Goal: Task Accomplishment & Management: Manage account settings

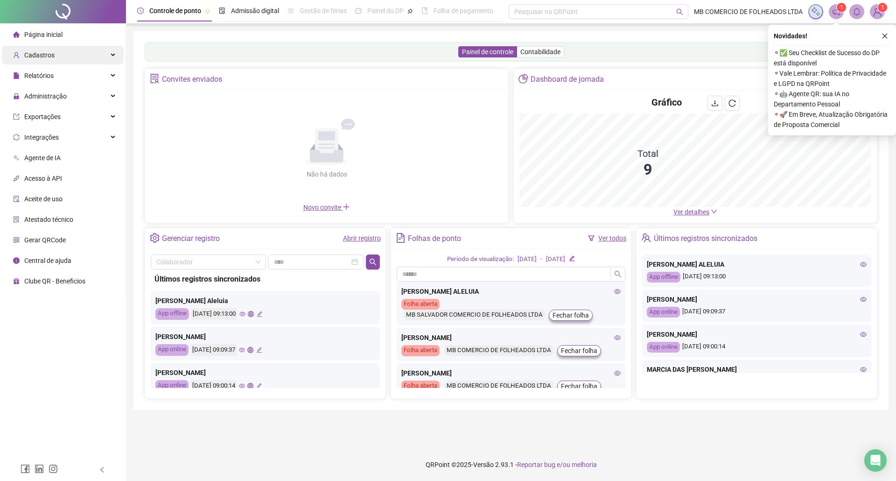
click at [49, 55] on span "Cadastros" at bounding box center [39, 54] width 30 height 7
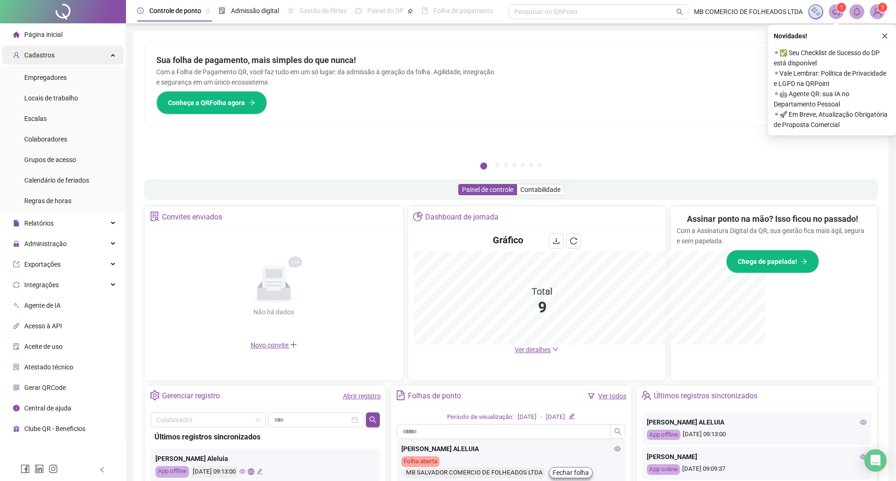
click at [112, 54] on icon at bounding box center [114, 54] width 5 height 0
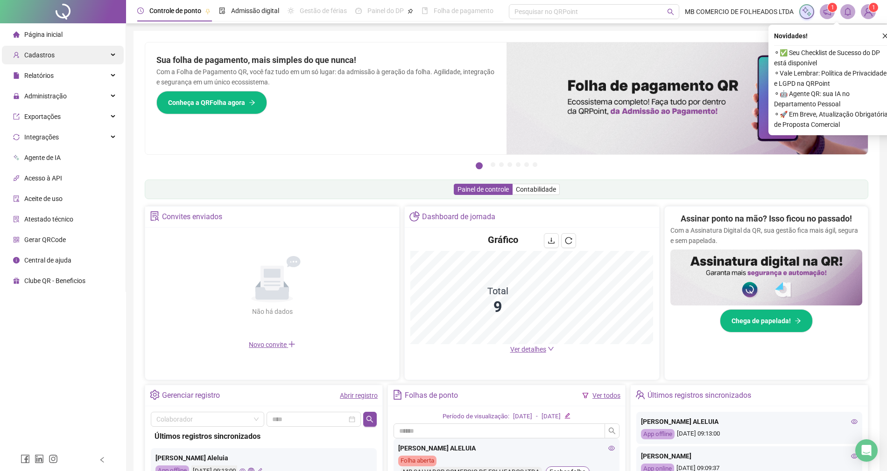
click at [112, 55] on icon at bounding box center [114, 55] width 5 height 0
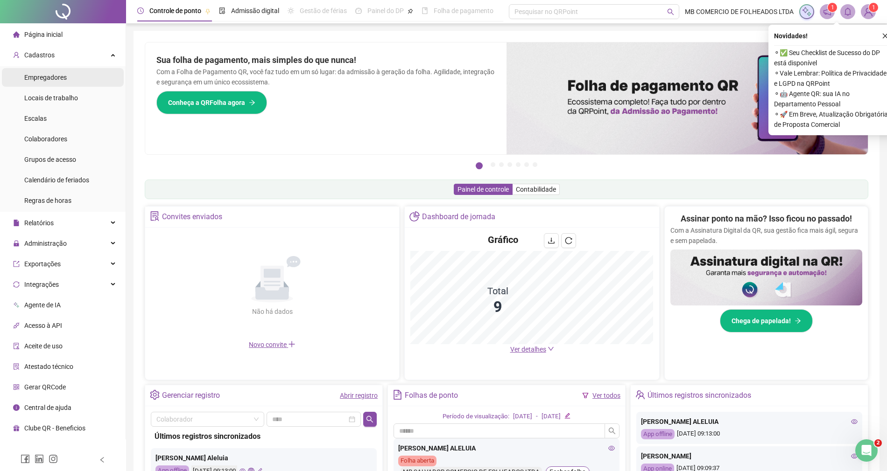
click at [72, 77] on li "Empregadores" at bounding box center [63, 77] width 122 height 19
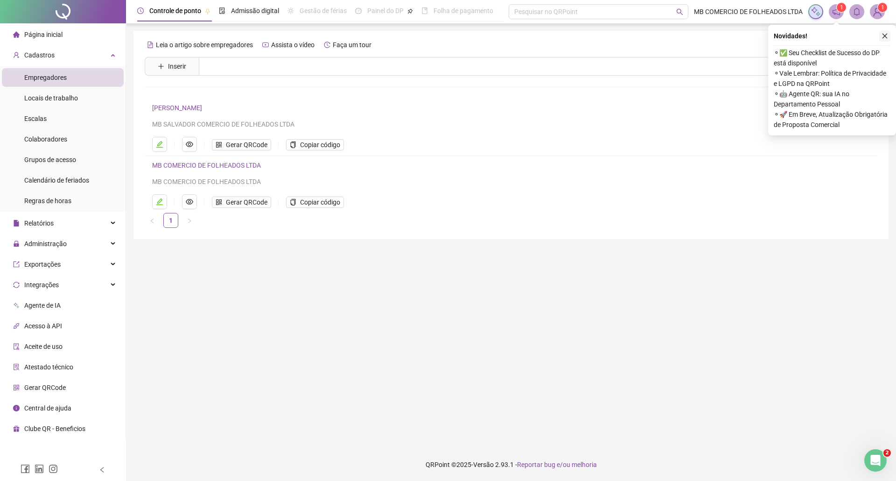
click at [887, 36] on icon "close" at bounding box center [885, 36] width 7 height 7
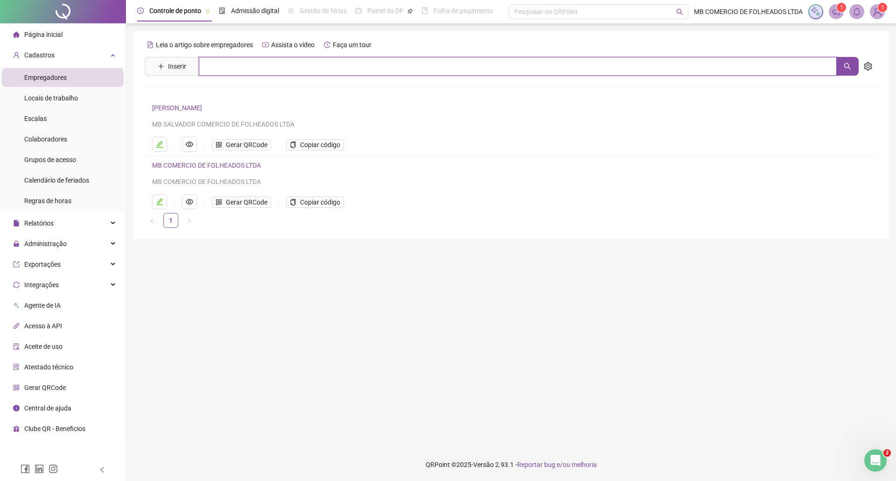
click at [247, 64] on input "text" at bounding box center [518, 66] width 638 height 19
type input "*"
click at [436, 145] on ul "Gerar QRCode Copiar código" at bounding box center [495, 144] width 687 height 15
click at [163, 145] on icon "edit" at bounding box center [159, 144] width 7 height 7
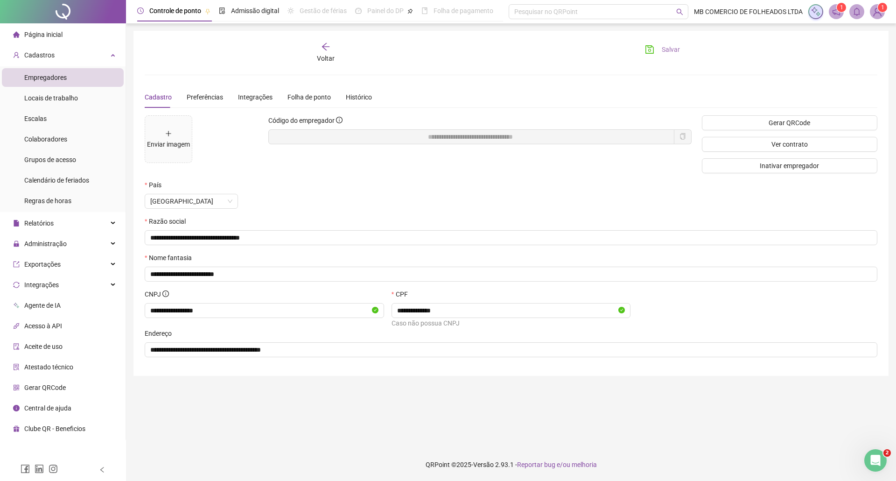
click at [663, 46] on span "Salvar" at bounding box center [671, 49] width 18 height 10
click at [322, 53] on div "Voltar" at bounding box center [326, 52] width 116 height 21
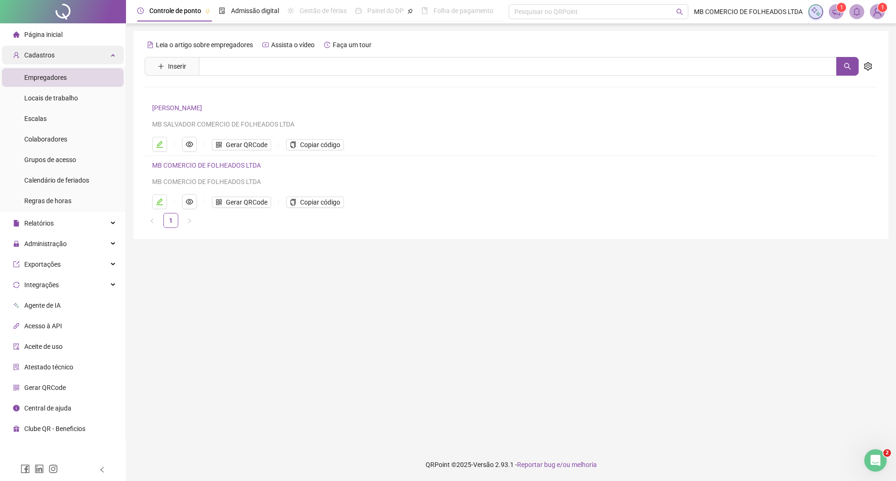
click at [38, 58] on span "Cadastros" at bounding box center [39, 54] width 30 height 7
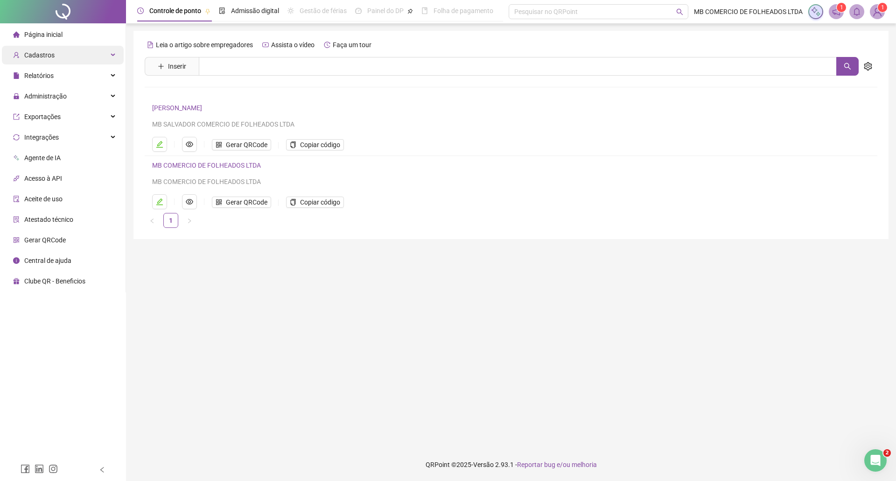
click at [47, 56] on span "Cadastros" at bounding box center [39, 54] width 30 height 7
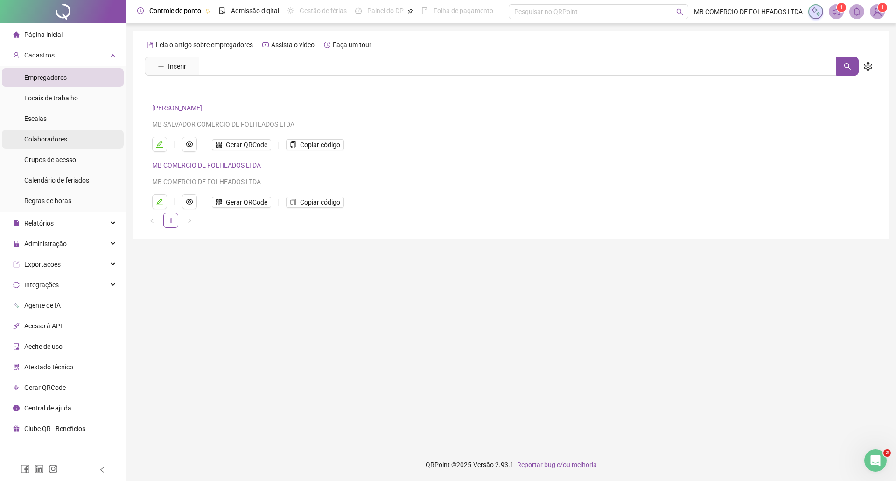
click at [49, 139] on span "Colaboradores" at bounding box center [45, 138] width 43 height 7
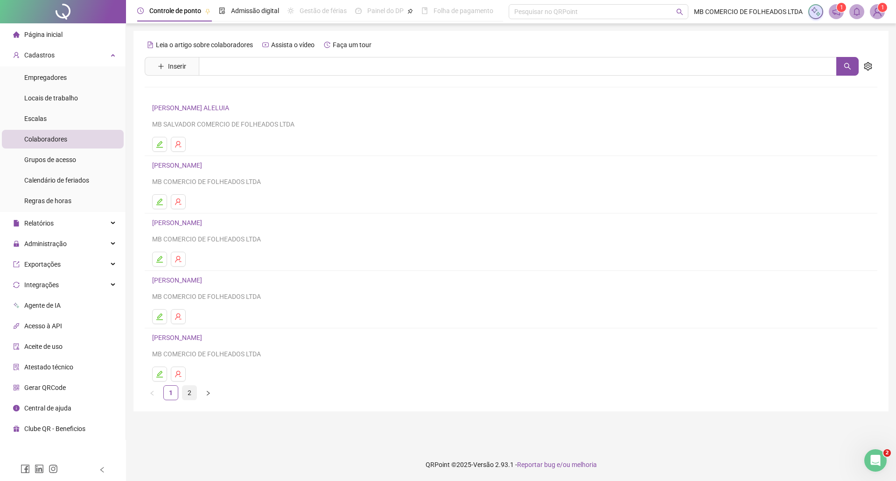
click at [191, 395] on link "2" at bounding box center [190, 393] width 14 height 14
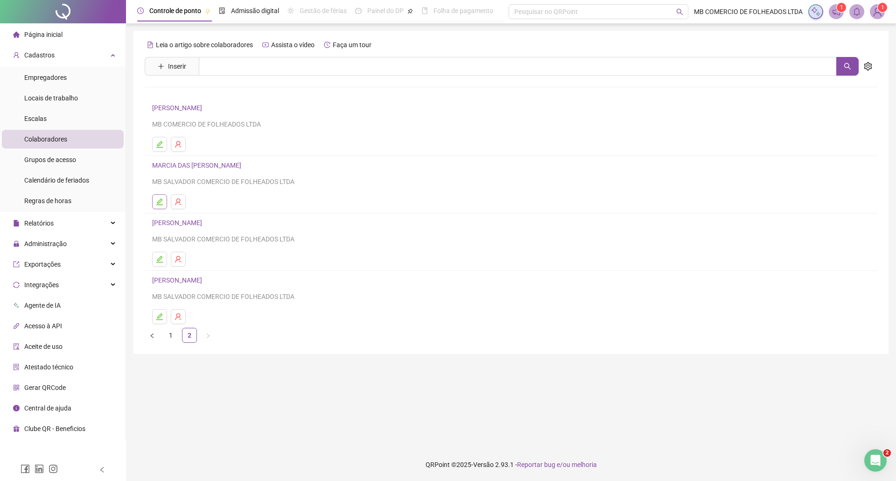
click at [161, 201] on icon "edit" at bounding box center [159, 201] width 7 height 7
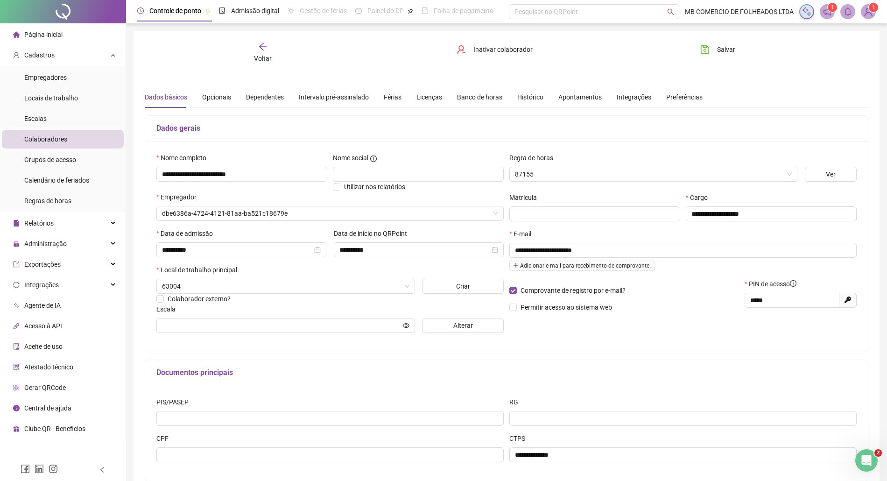
type input "**********"
click at [445, 323] on button "Alterar" at bounding box center [462, 325] width 81 height 15
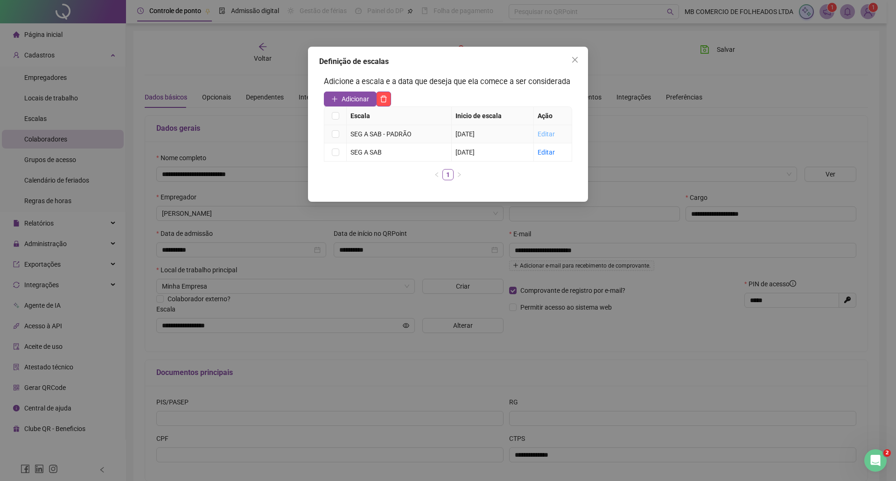
click at [554, 132] on link "Editar" at bounding box center [546, 133] width 17 height 7
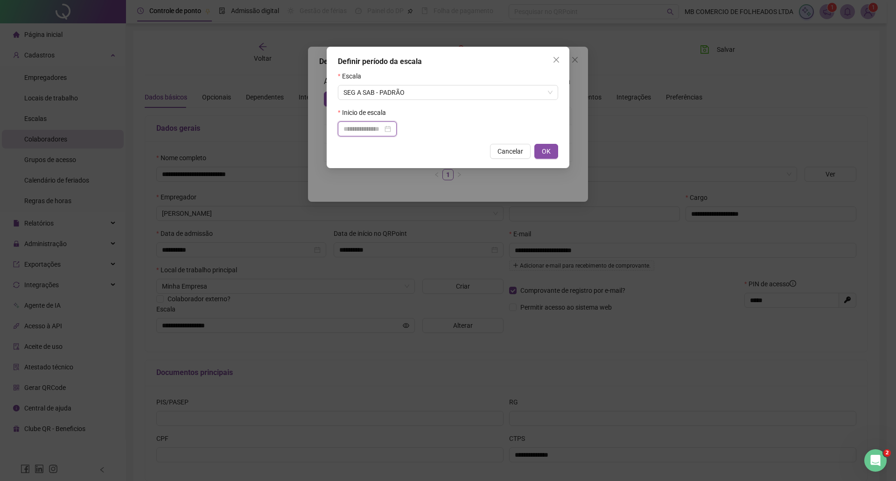
click at [370, 130] on input at bounding box center [363, 129] width 39 height 10
click at [381, 127] on input at bounding box center [363, 129] width 39 height 10
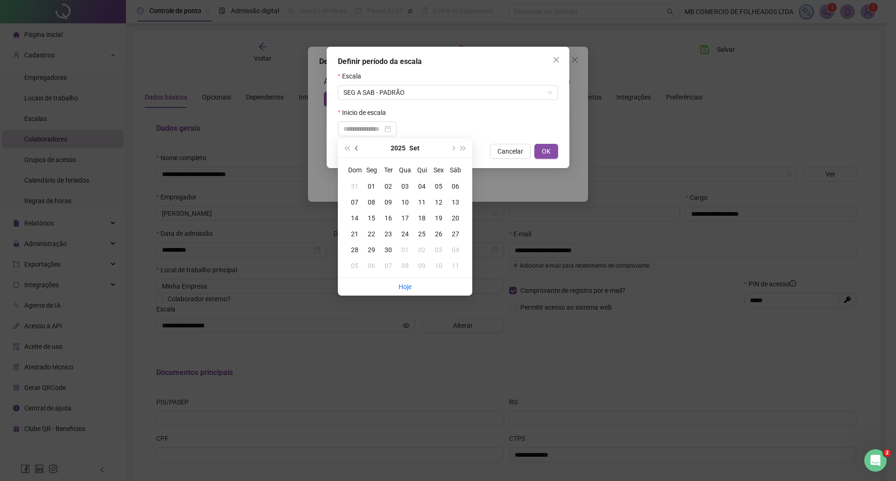
click at [354, 146] on button "prev-year" at bounding box center [357, 148] width 10 height 19
click at [355, 146] on button "prev-year" at bounding box center [357, 148] width 10 height 19
type input "**********"
click at [422, 215] on div "19" at bounding box center [422, 218] width 17 height 10
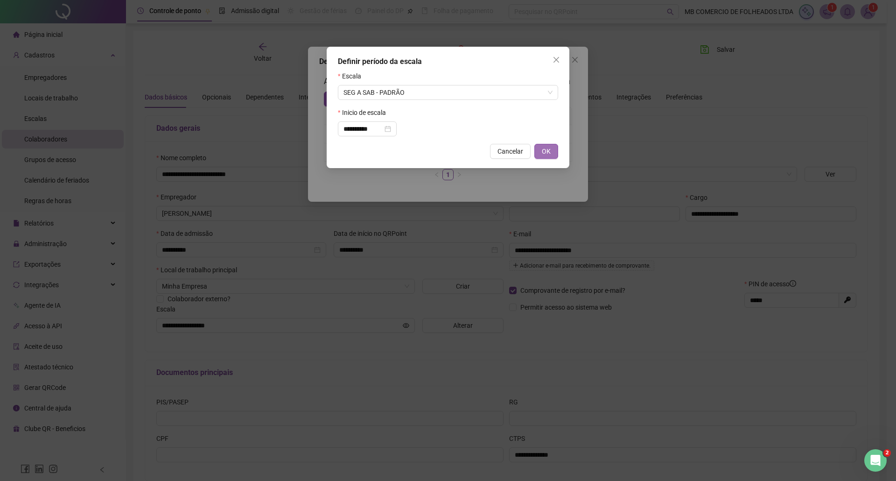
click at [545, 150] on span "OK" at bounding box center [546, 151] width 9 height 10
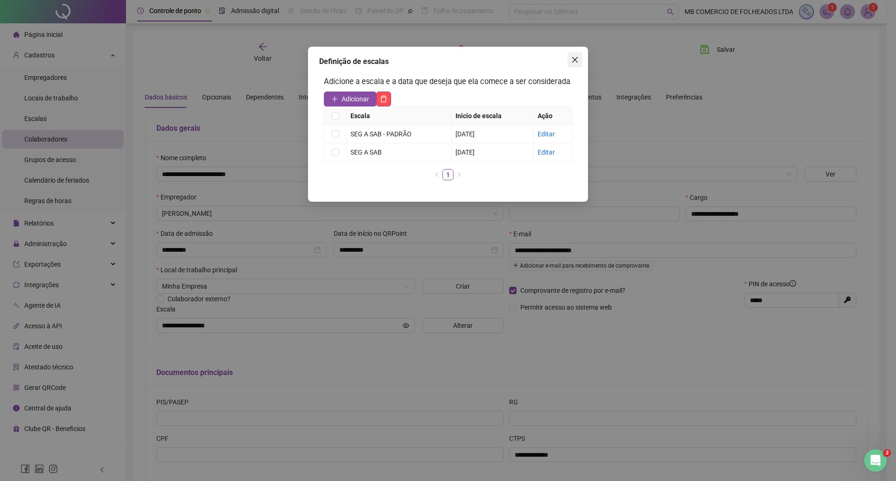
click at [574, 60] on icon "close" at bounding box center [574, 59] width 7 height 7
